Goal: Task Accomplishment & Management: Manage account settings

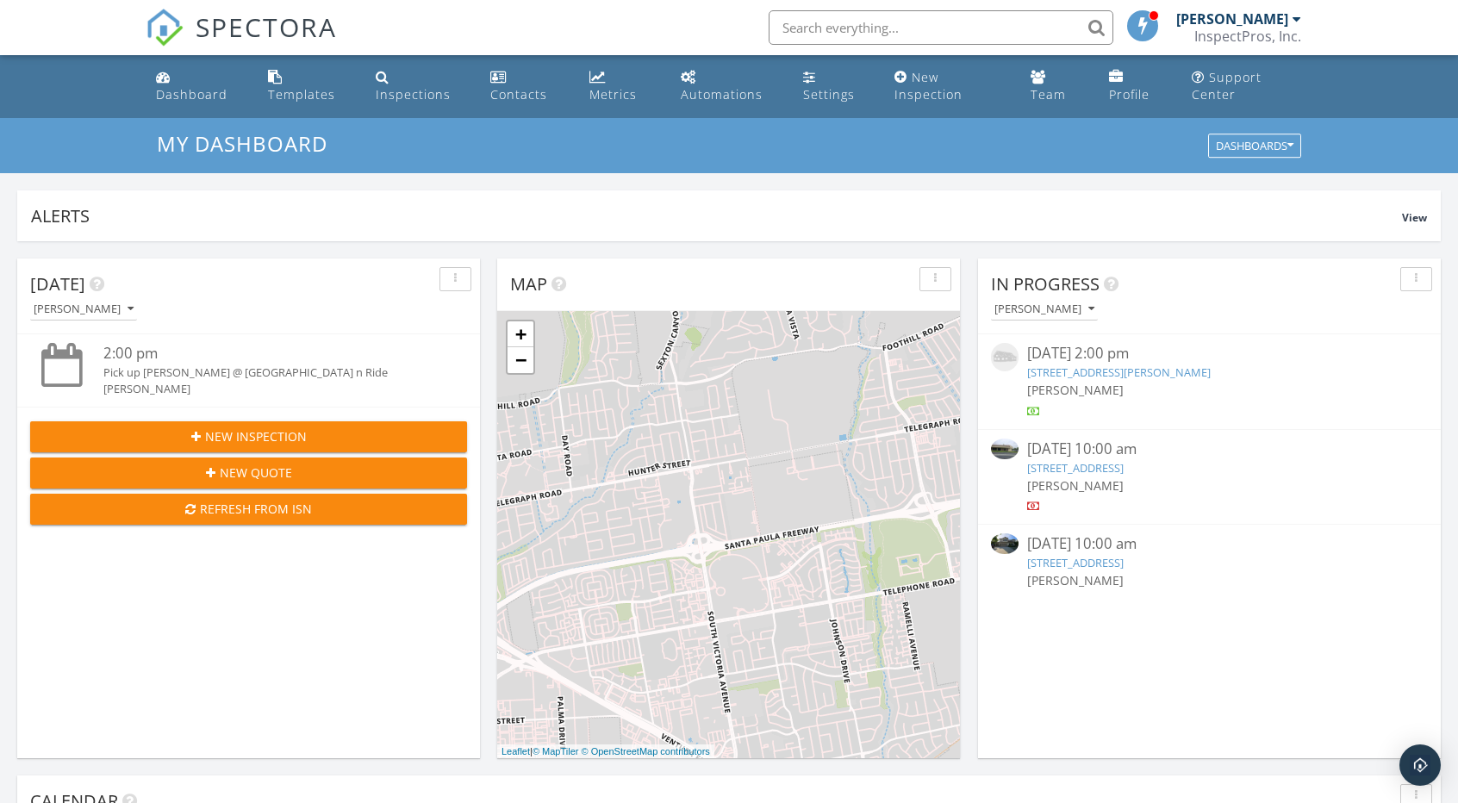
scroll to position [9, 9]
click at [1141, 372] on link "534 Holly Ave, Oxnard, CA 93036" at bounding box center [1119, 372] width 184 height 16
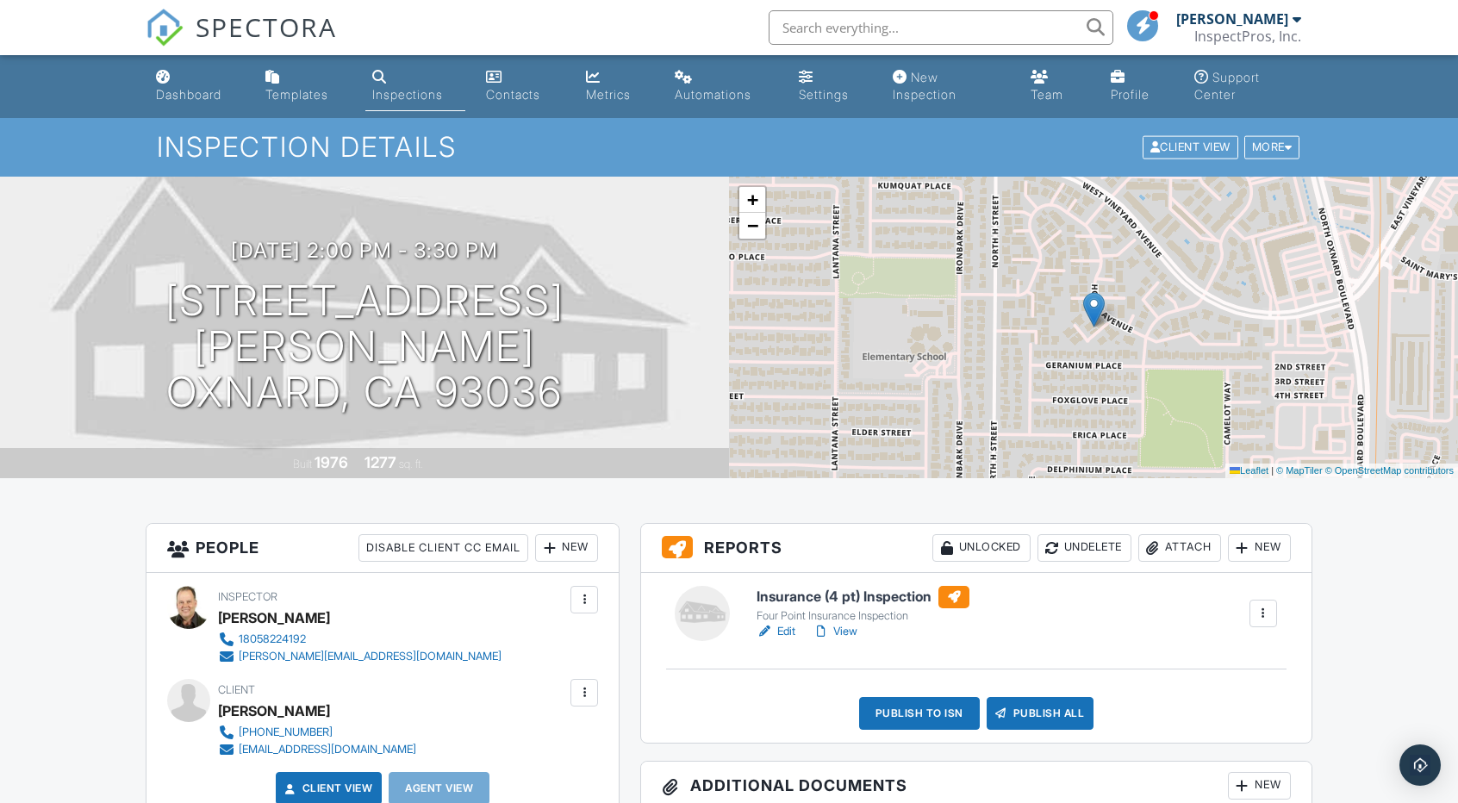
click at [1262, 611] on div at bounding box center [1263, 613] width 17 height 17
click at [1213, 749] on div "Delete" at bounding box center [1212, 747] width 36 height 19
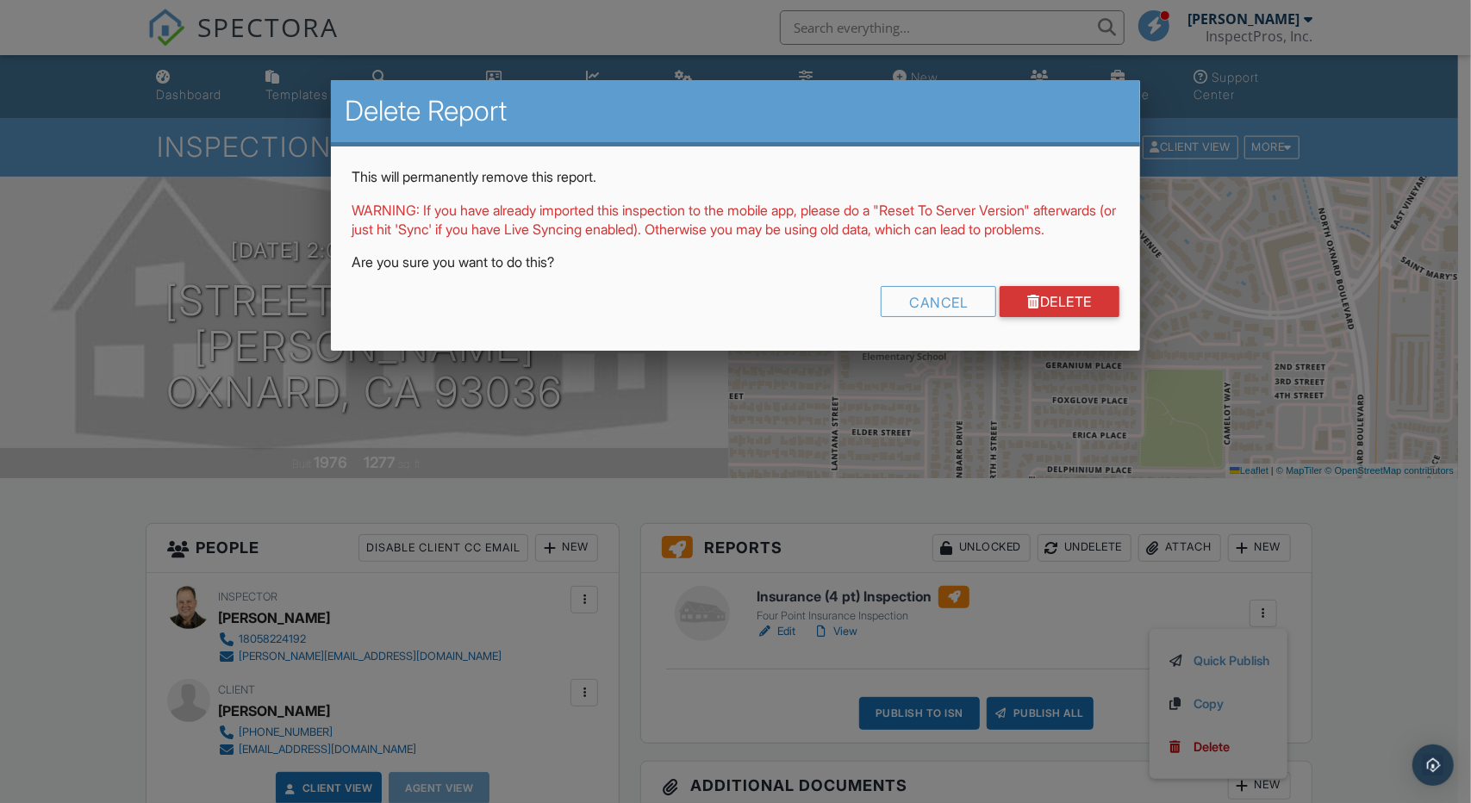
click at [1081, 330] on div "Cancel Delete" at bounding box center [736, 308] width 768 height 44
click at [1075, 317] on link "Delete" at bounding box center [1060, 301] width 120 height 31
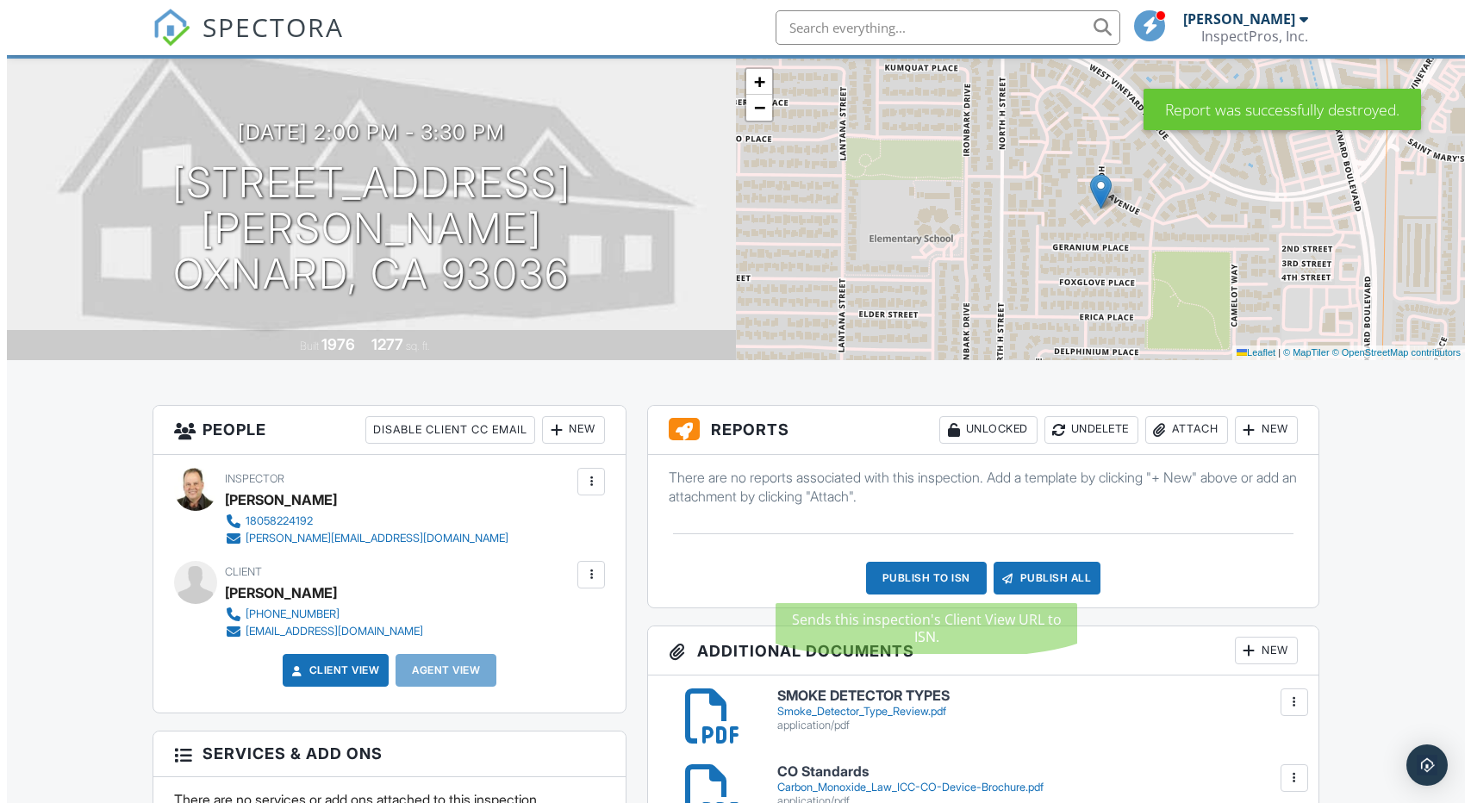
scroll to position [172, 0]
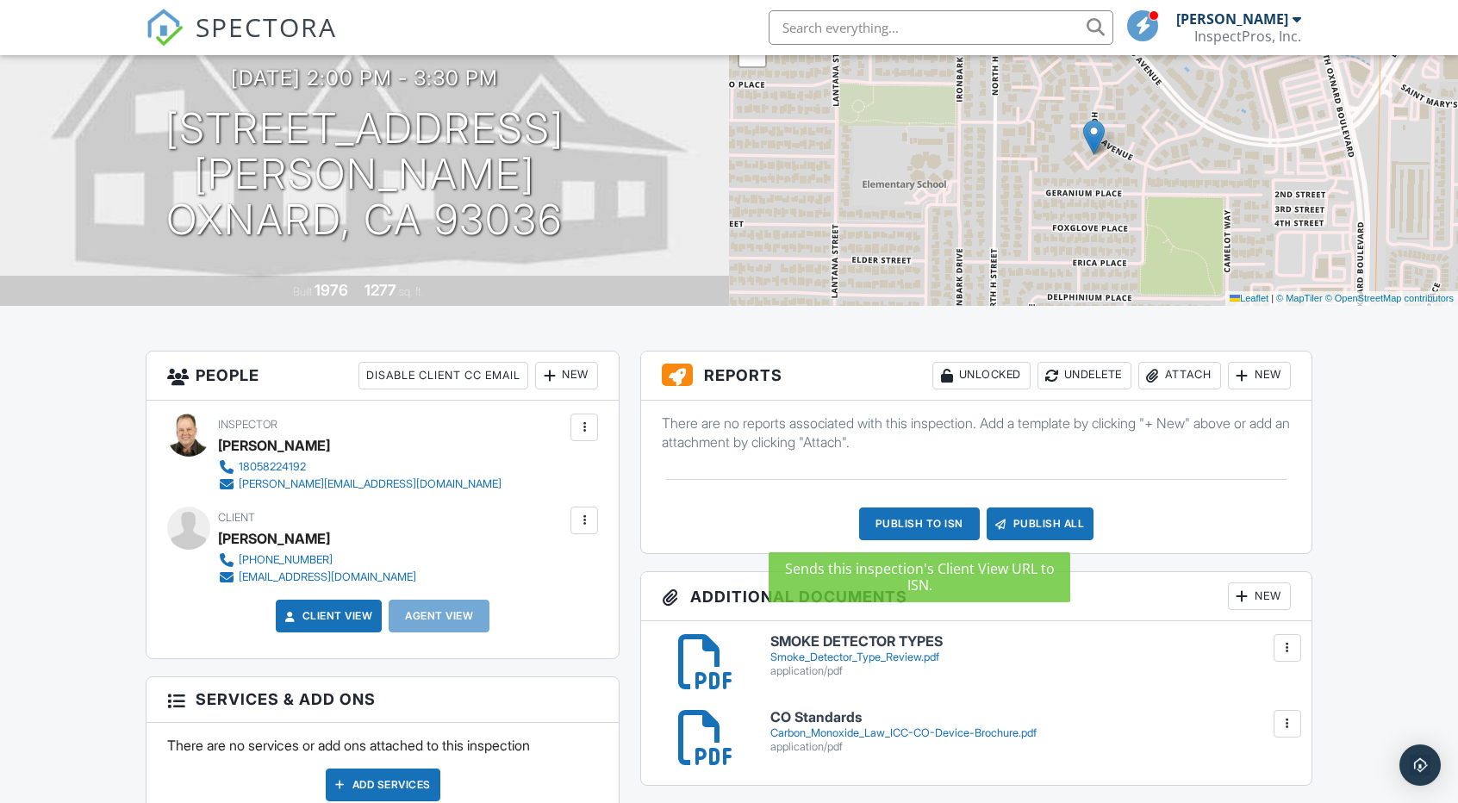
click at [925, 522] on div "Publish to ISN" at bounding box center [919, 524] width 121 height 33
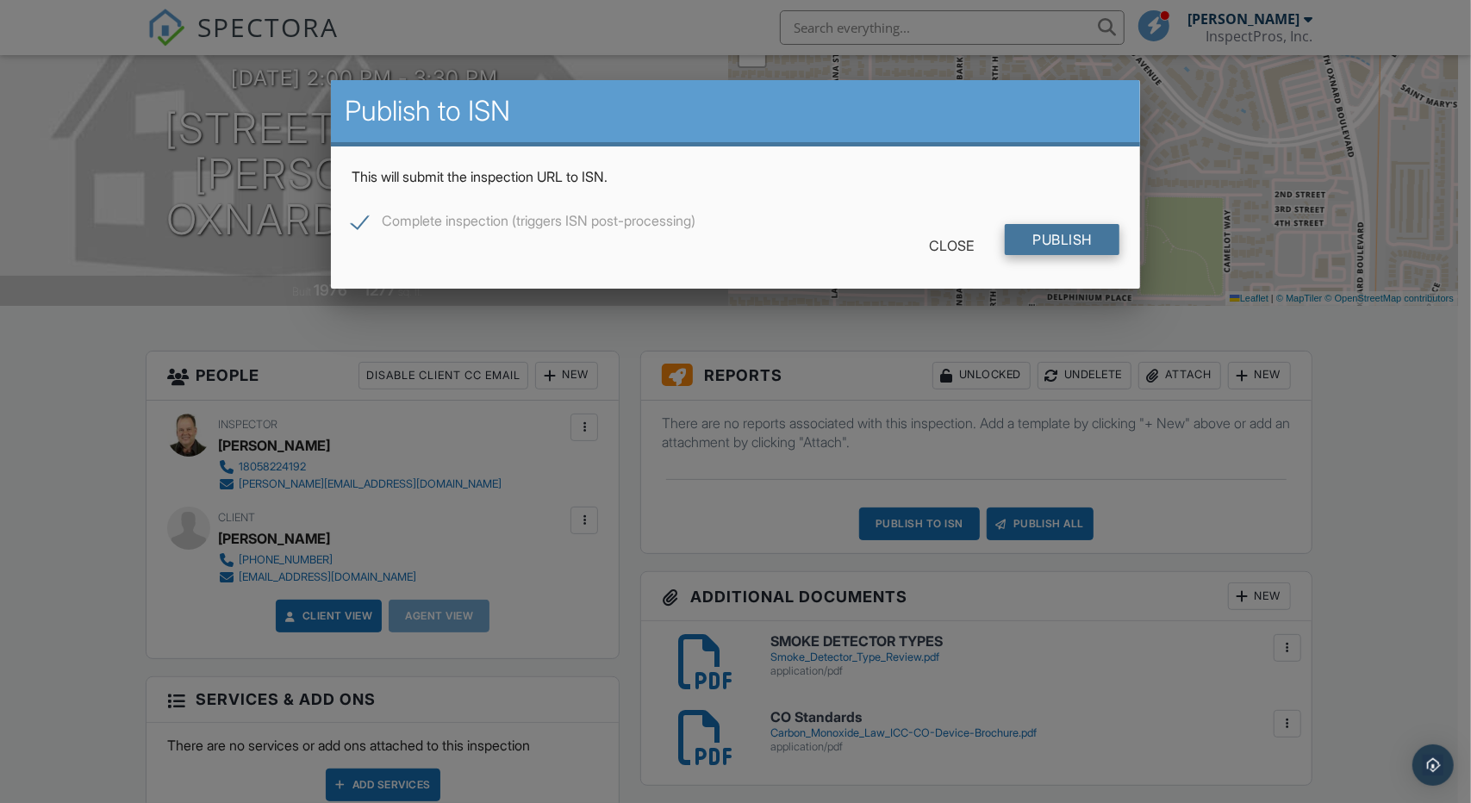
click at [1037, 233] on input "Publish" at bounding box center [1062, 239] width 115 height 31
